Goal: Transaction & Acquisition: Purchase product/service

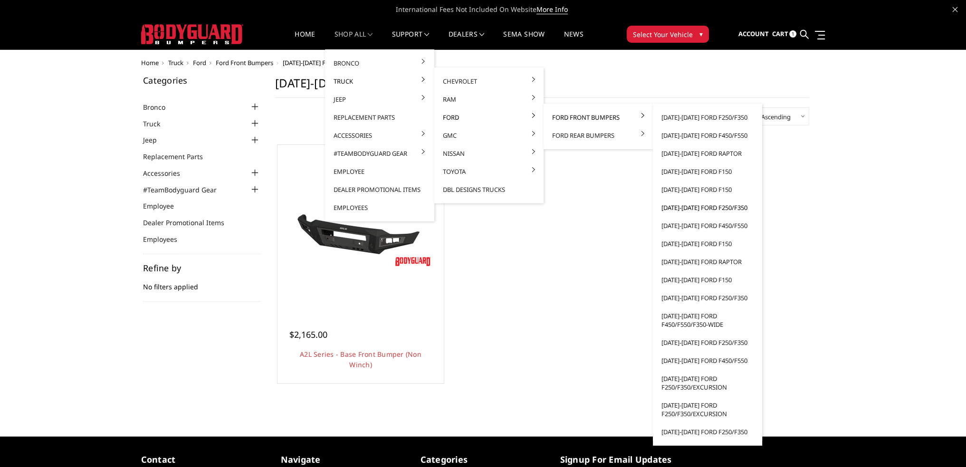
click at [699, 210] on link "[DATE]-[DATE] Ford F250/F350" at bounding box center [708, 208] width 102 height 18
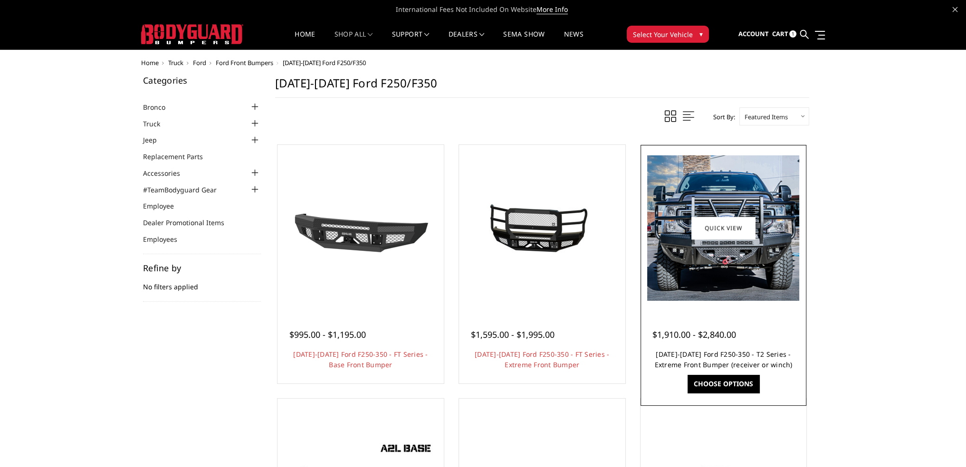
click at [727, 352] on link "2017-2022 Ford F250-350 - T2 Series - Extreme Front Bumper (receiver or winch)" at bounding box center [723, 359] width 138 height 19
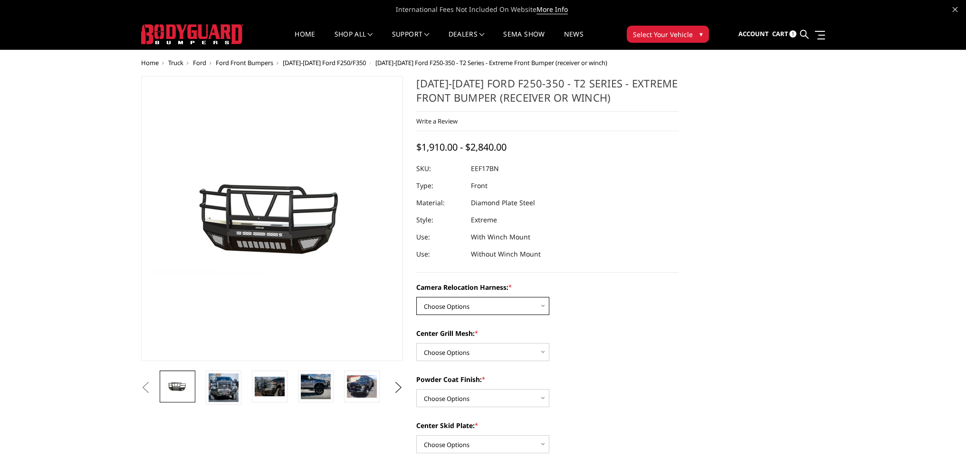
click at [495, 305] on select "Choose Options Without camera harness With camera harness" at bounding box center [482, 306] width 133 height 18
select select "3787"
click at [416, 297] on select "Choose Options Without camera harness With camera harness" at bounding box center [482, 306] width 133 height 18
click at [474, 349] on select "Choose Options Without expanded metal With expanded metal" at bounding box center [482, 352] width 133 height 18
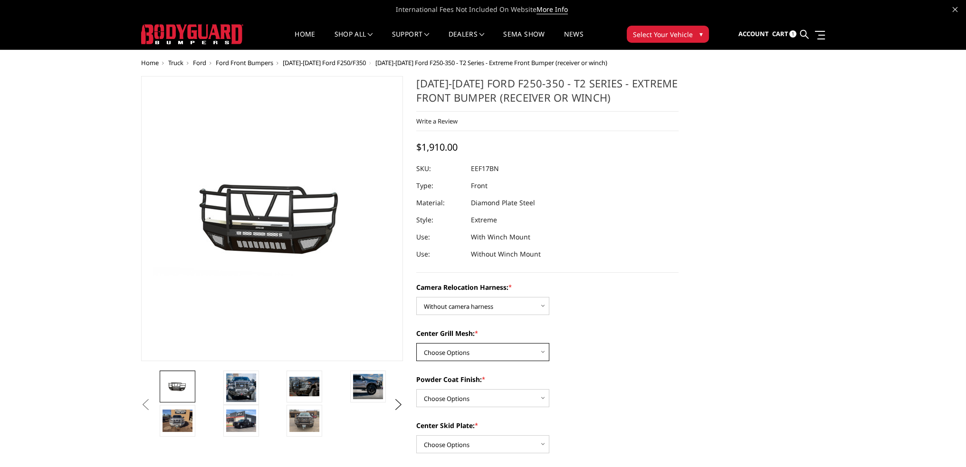
select select "3785"
click at [416, 343] on select "Choose Options Without expanded metal With expanded metal" at bounding box center [482, 352] width 133 height 18
click at [459, 394] on select "Choose Options Textured Black Powder Coat Gloss Black Powder Coat Bare Metal" at bounding box center [482, 398] width 133 height 18
select select "3782"
click at [416, 389] on select "Choose Options Textured Black Powder Coat Gloss Black Powder Coat Bare Metal" at bounding box center [482, 398] width 133 height 18
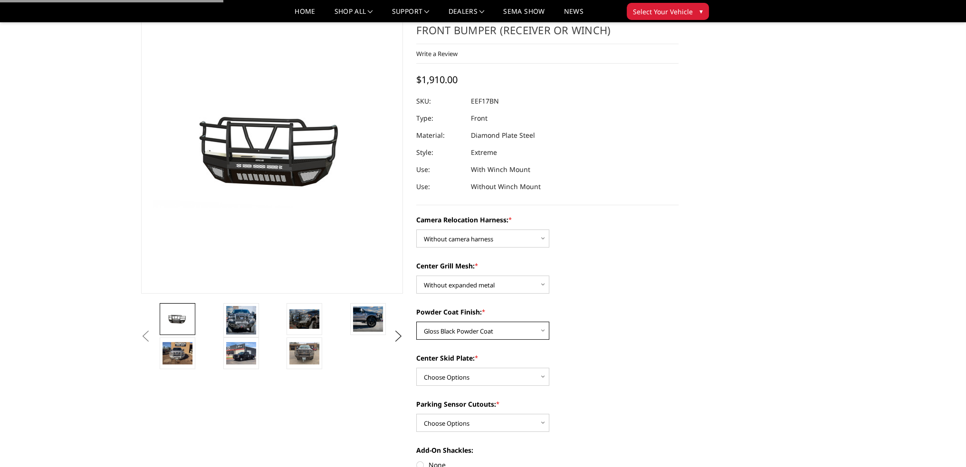
scroll to position [95, 0]
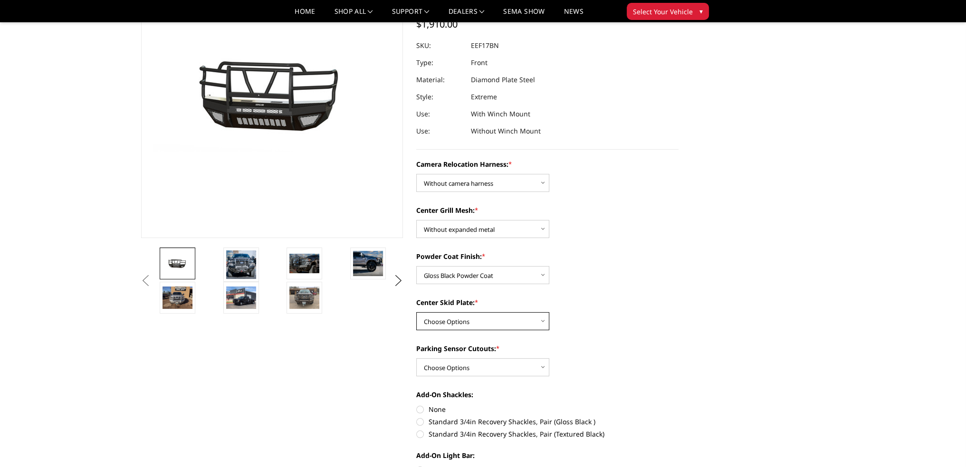
click at [462, 325] on select "Choose Options Winch Mount Skid Plate Standard Skid Plate (included) 2" Receive…" at bounding box center [482, 321] width 133 height 18
select select "3779"
click at [416, 312] on select "Choose Options Winch Mount Skid Plate Standard Skid Plate (included) 2" Receive…" at bounding box center [482, 321] width 133 height 18
click at [462, 368] on select "Choose Options No - Without Parking Sensor Cutouts" at bounding box center [482, 367] width 133 height 18
select select "3777"
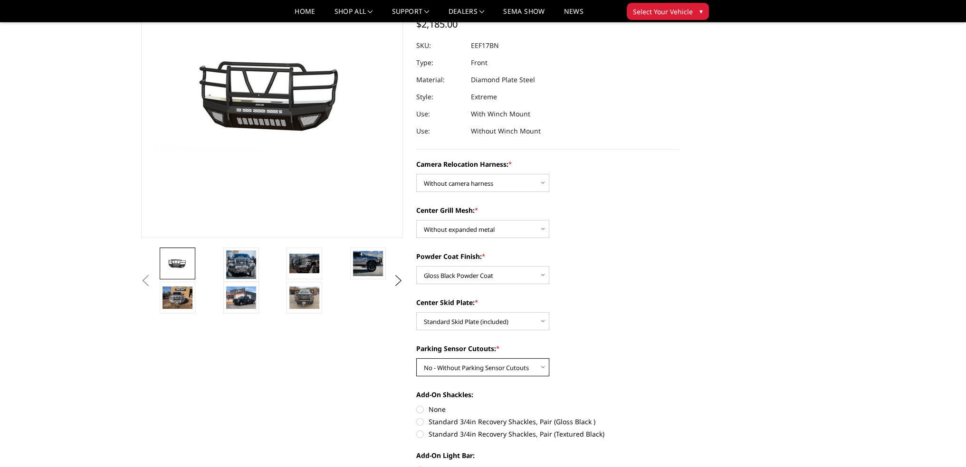
click at [416, 358] on select "Choose Options No - Without Parking Sensor Cutouts" at bounding box center [482, 367] width 133 height 18
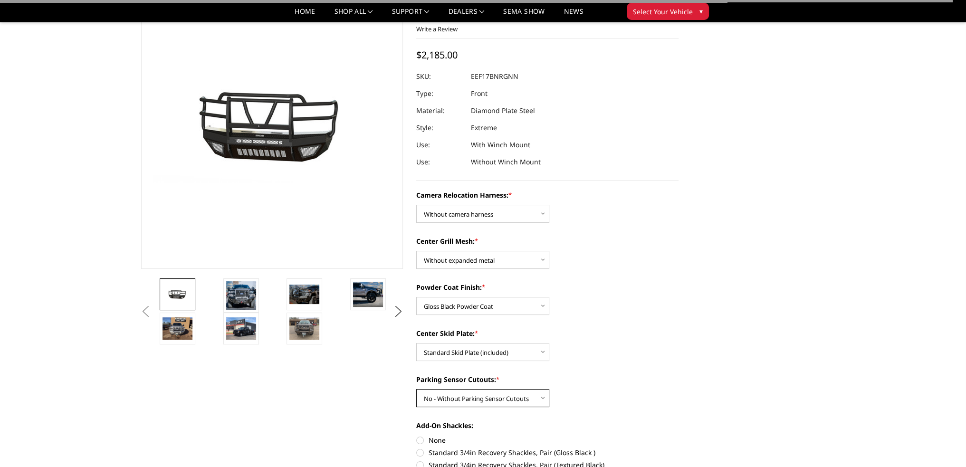
scroll to position [48, 0]
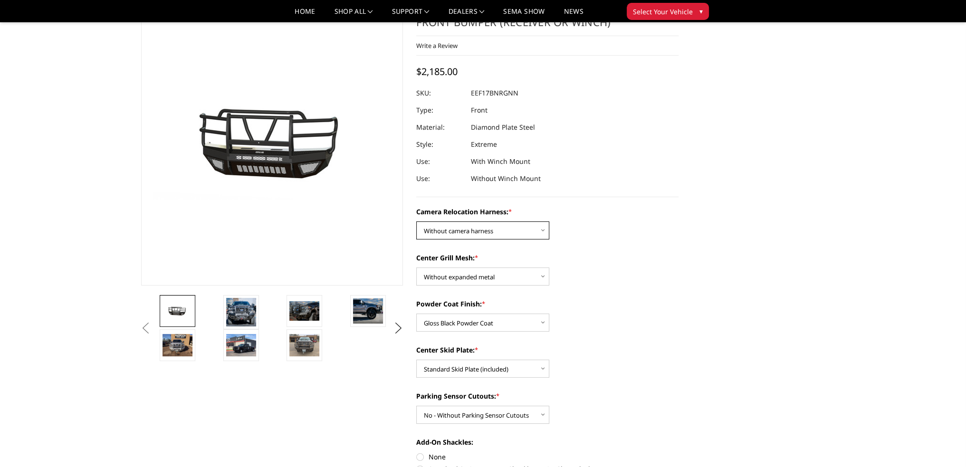
click at [480, 238] on select "Choose Options Without camera harness With camera harness" at bounding box center [482, 230] width 133 height 18
click at [473, 365] on select "Choose Options Winch Mount Skid Plate Standard Skid Plate (included) 2" Receive…" at bounding box center [482, 369] width 133 height 18
click at [416, 360] on select "Choose Options Winch Mount Skid Plate Standard Skid Plate (included) 2" Receive…" at bounding box center [482, 369] width 133 height 18
click at [477, 365] on select "Choose Options Winch Mount Skid Plate Standard Skid Plate (included) 2" Receive…" at bounding box center [482, 369] width 133 height 18
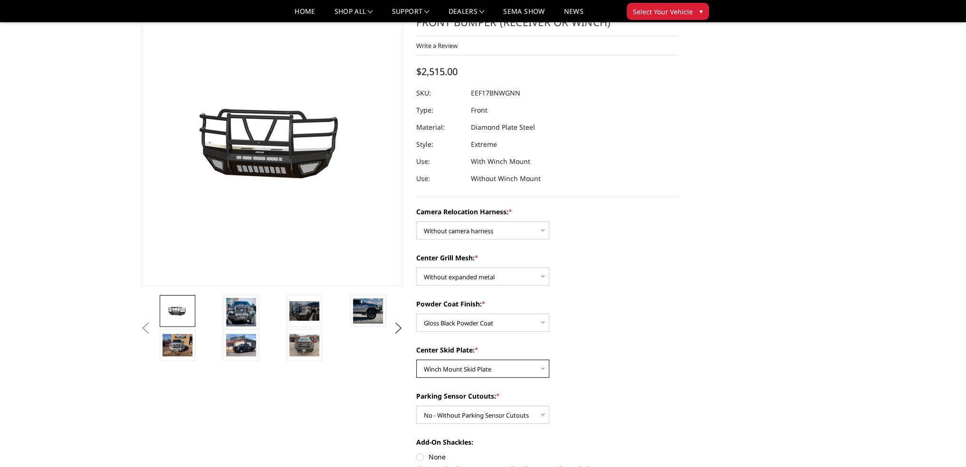
select select "3778"
click at [416, 360] on select "Choose Options Winch Mount Skid Plate Standard Skid Plate (included) 2" Receive…" at bounding box center [482, 369] width 133 height 18
click at [305, 14] on link "Home" at bounding box center [305, 15] width 20 height 14
